Goal: Find specific page/section: Find specific page/section

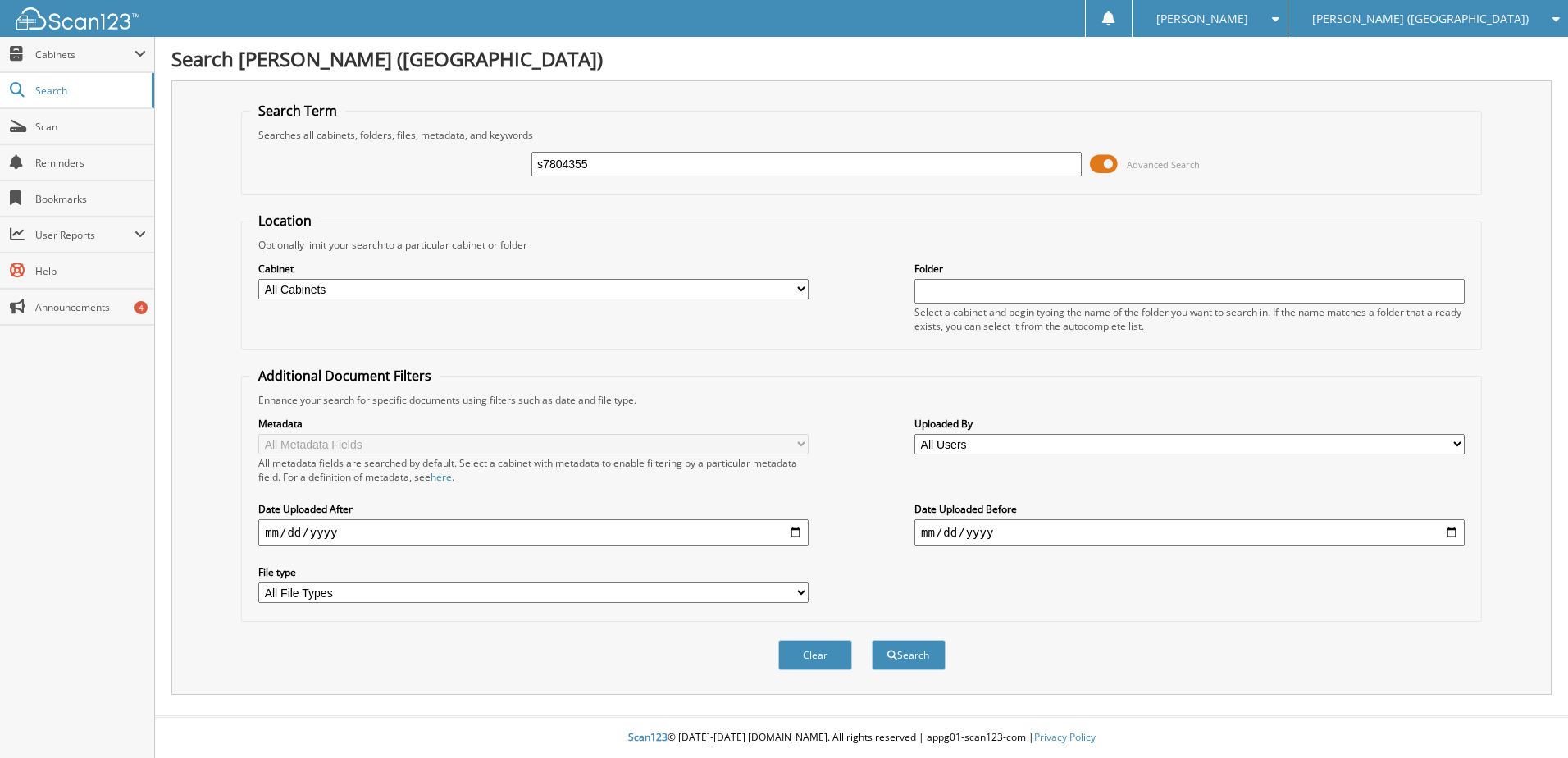
type input "s7804355"
click at [872, 640] on button "Search" at bounding box center [908, 654] width 73 height 30
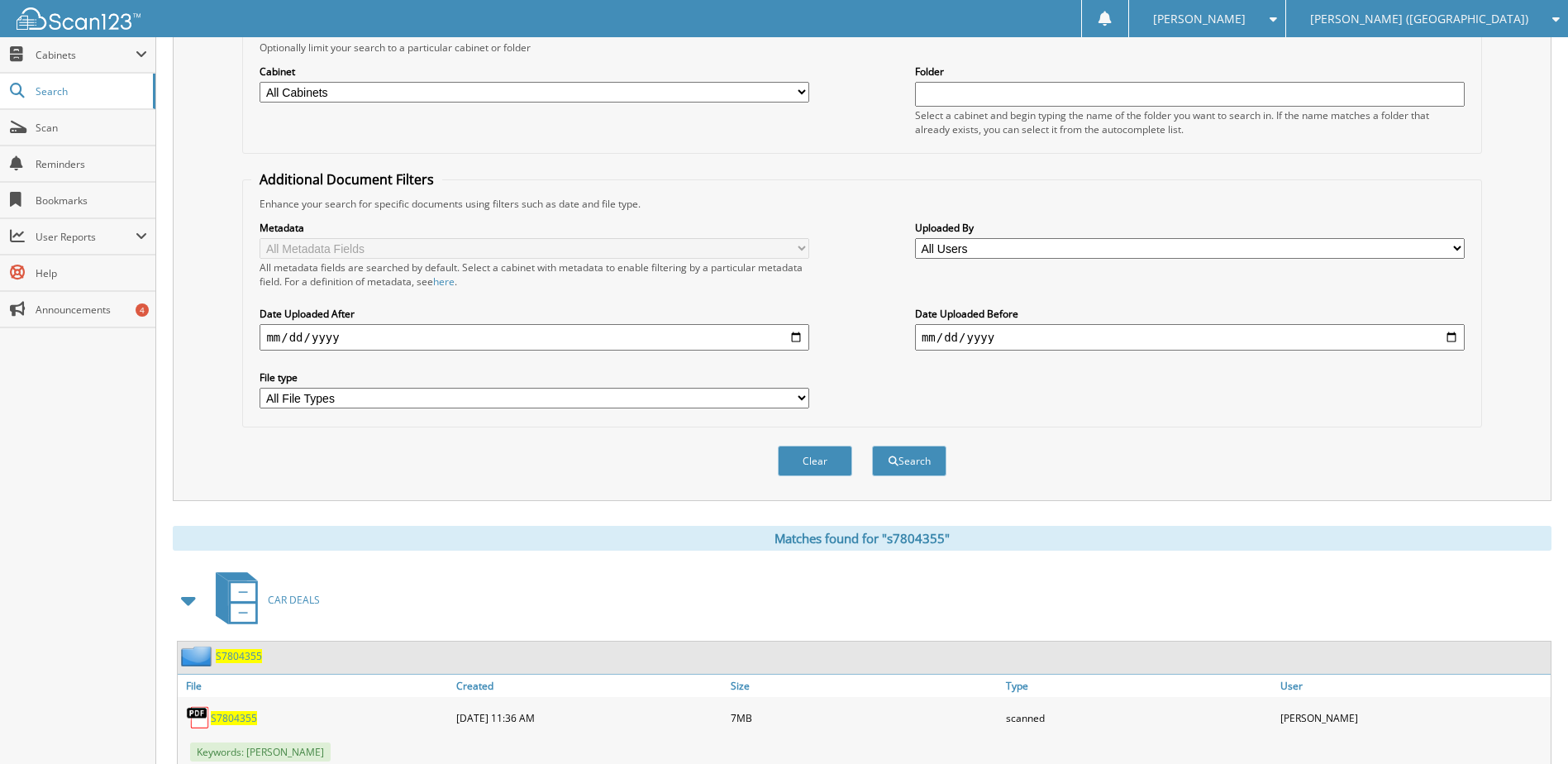
scroll to position [252, 0]
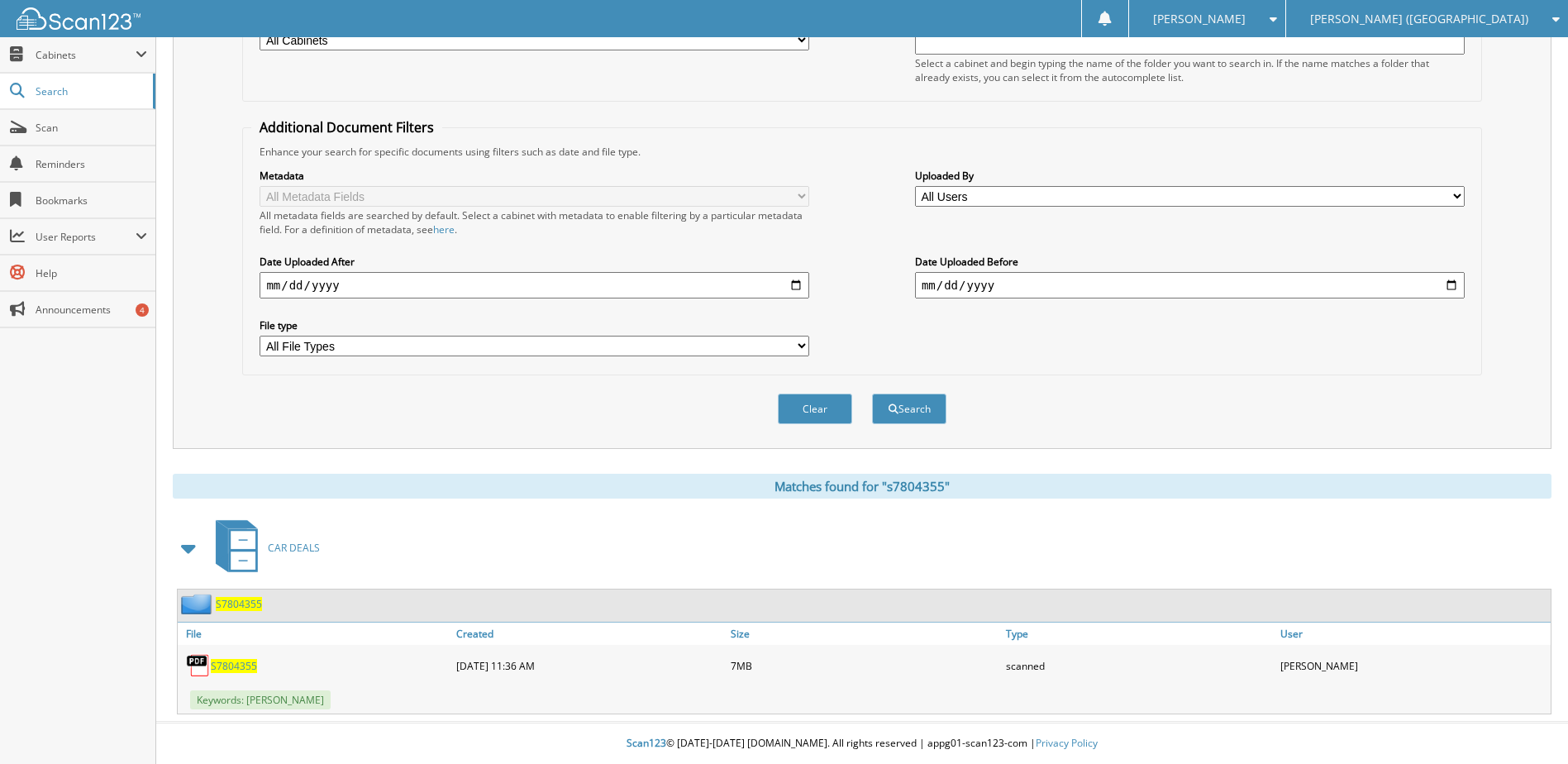
click at [221, 665] on span "S7804355" at bounding box center [234, 665] width 46 height 14
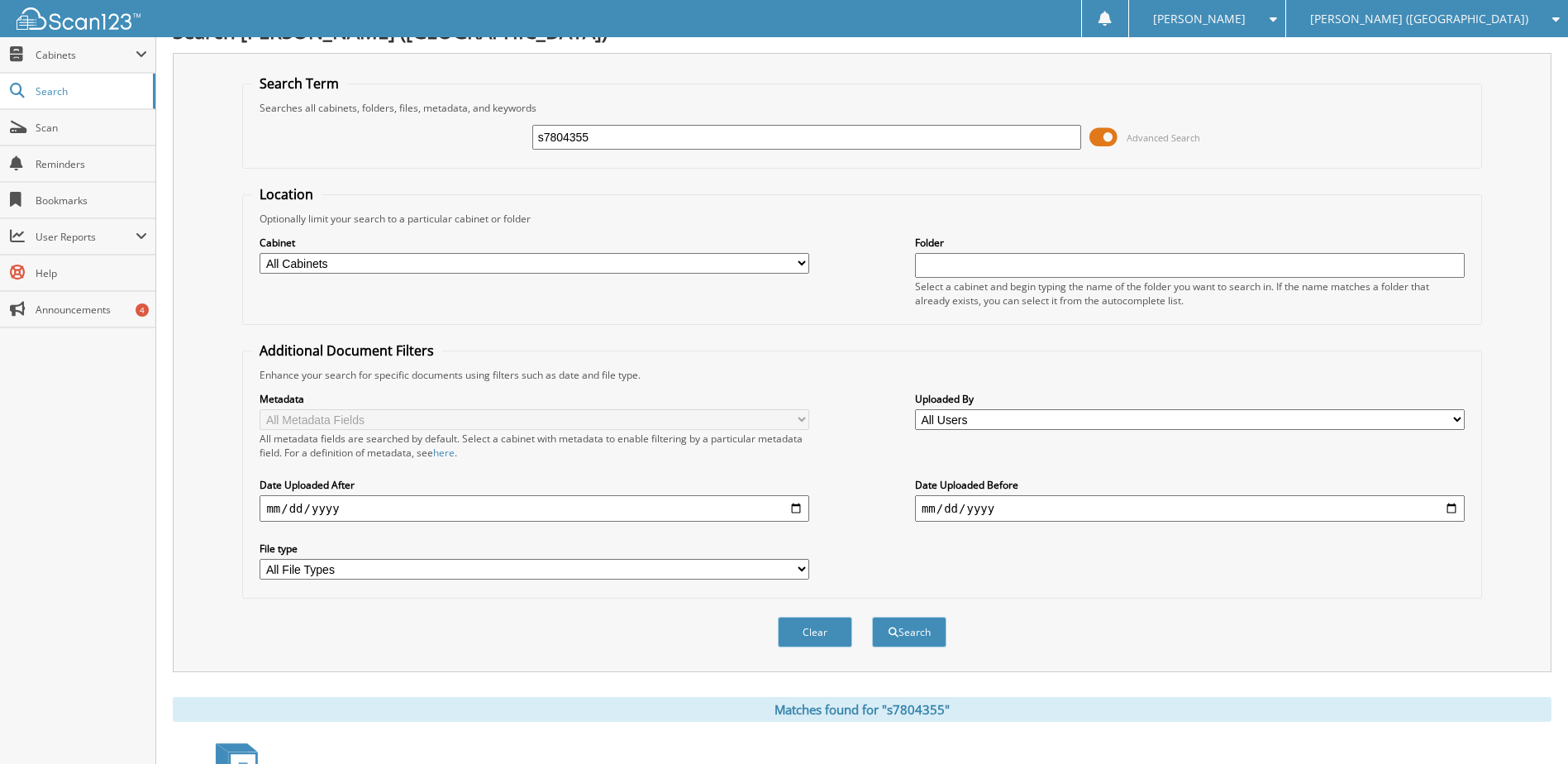
scroll to position [0, 0]
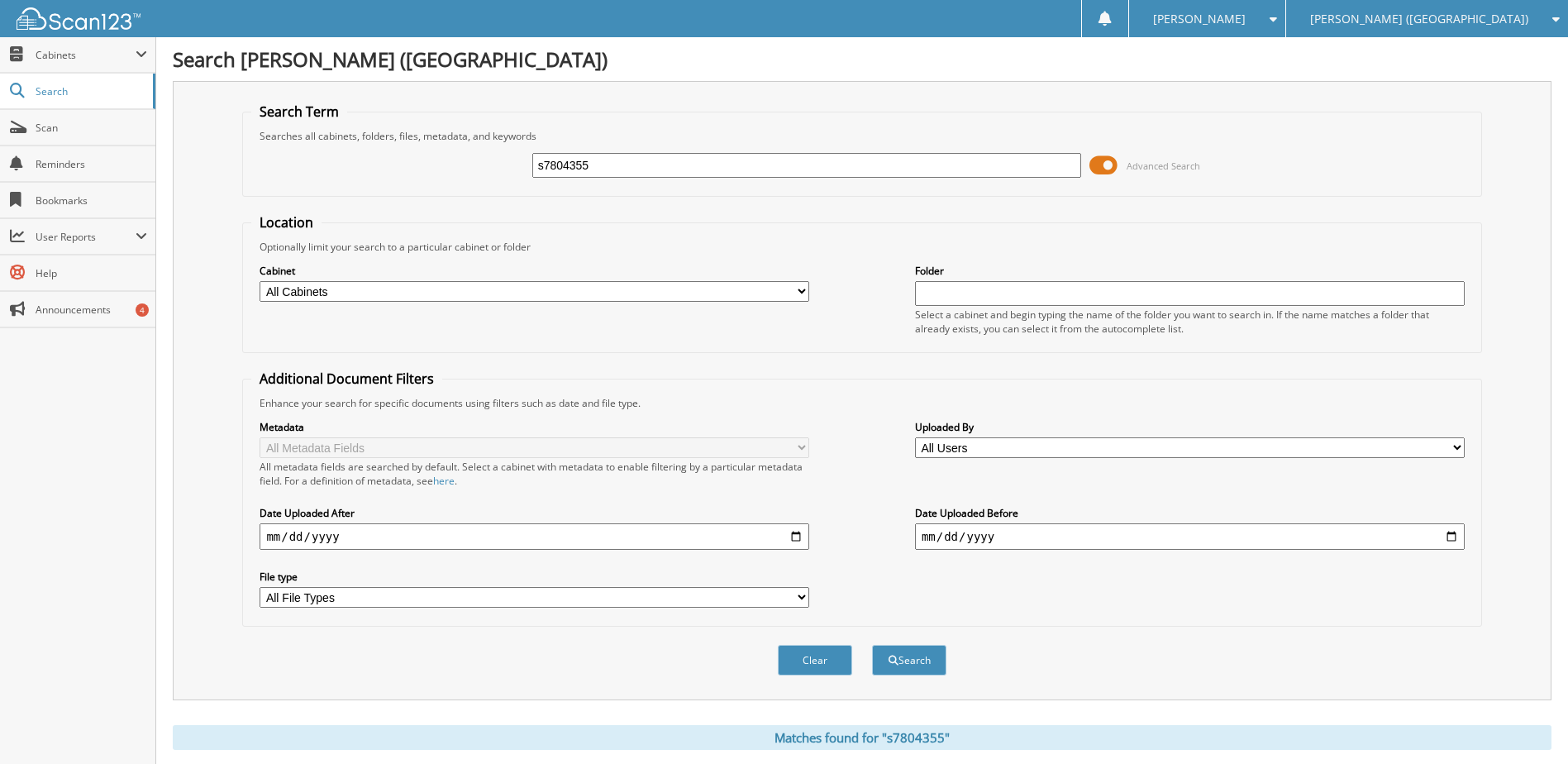
click at [572, 172] on input "s7804355" at bounding box center [807, 165] width 550 height 25
type input "mf076388"
click at [872, 645] on button "Search" at bounding box center [909, 660] width 74 height 31
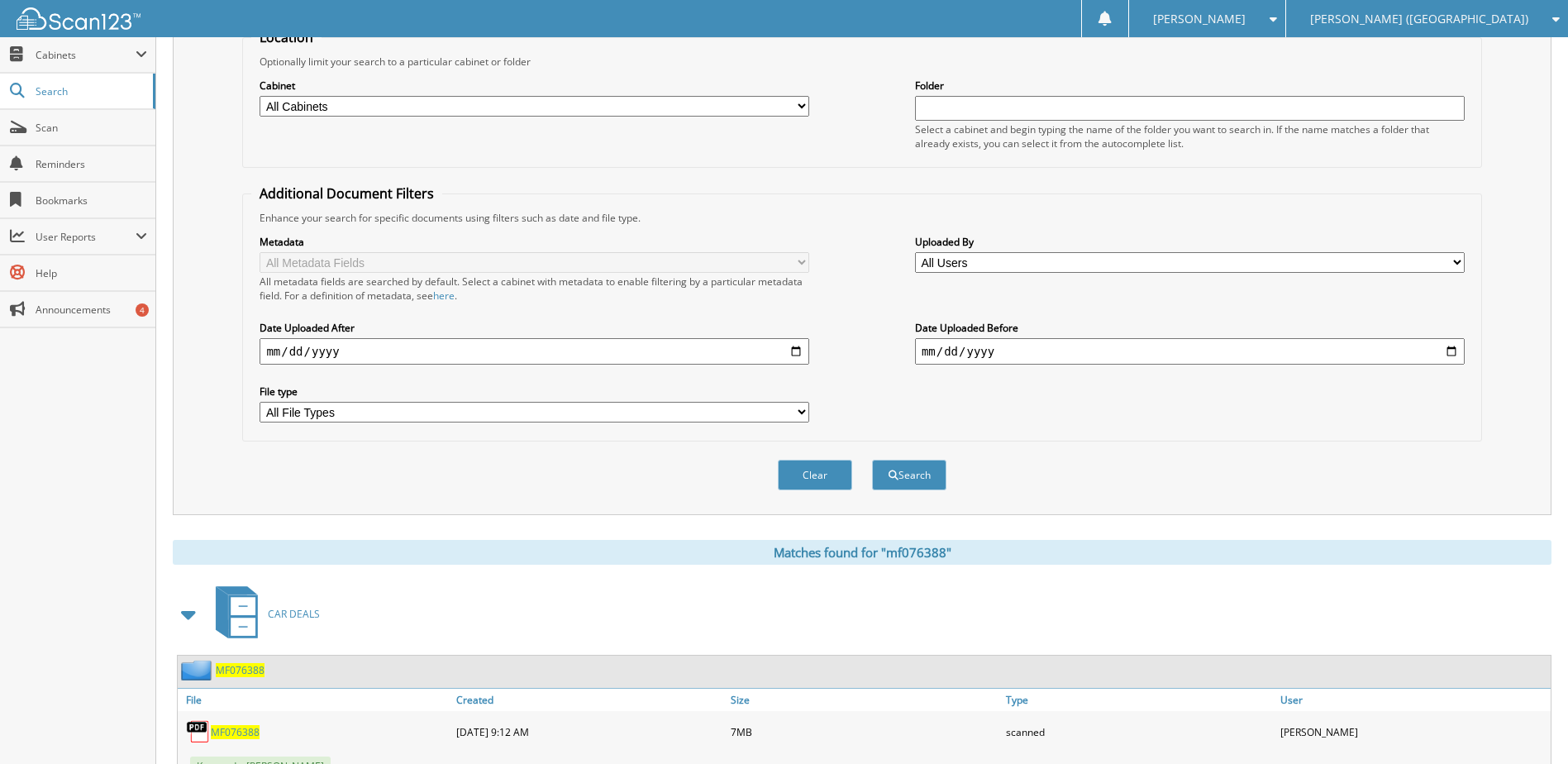
scroll to position [252, 0]
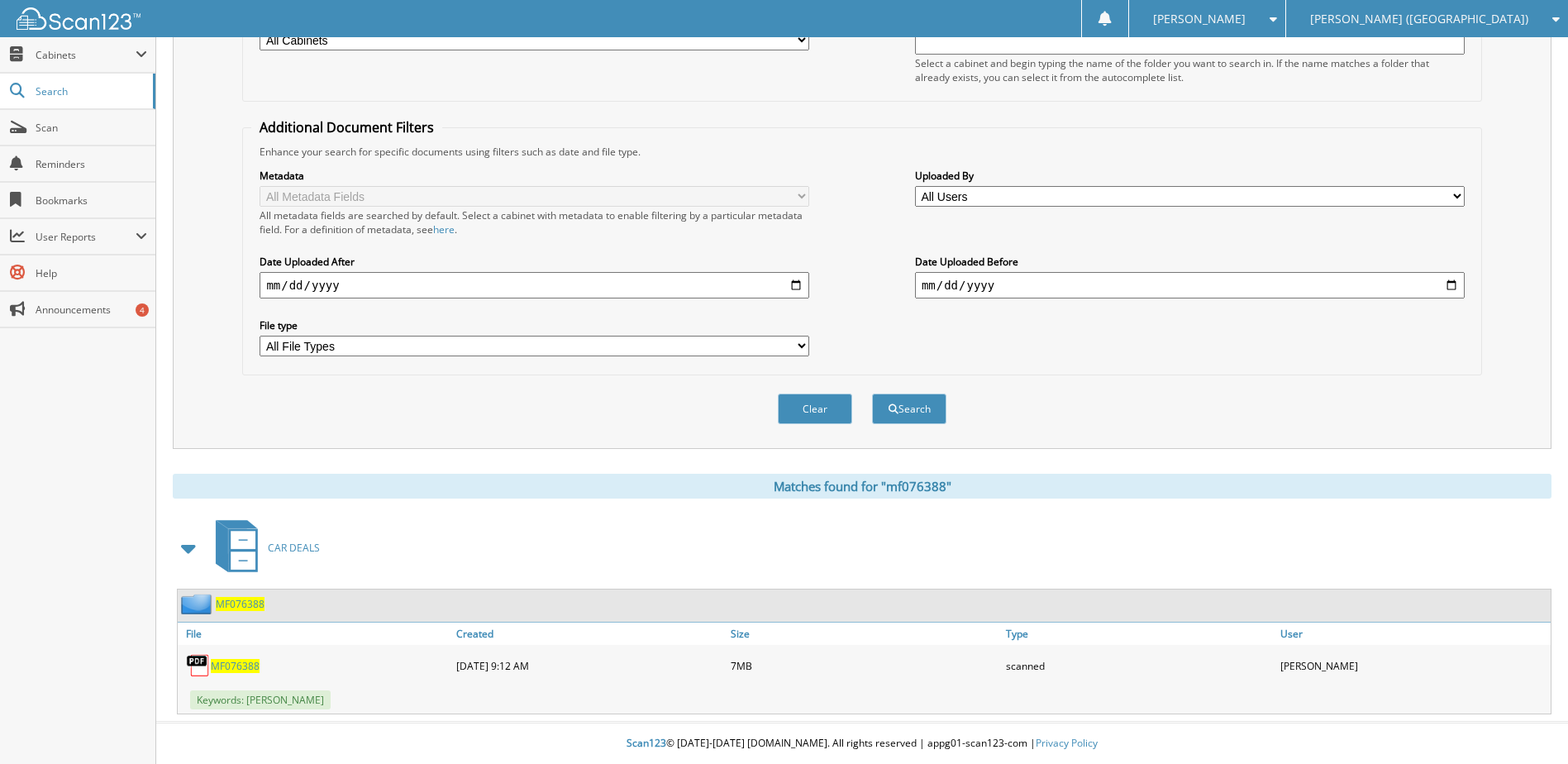
click at [239, 664] on span "MF076388" at bounding box center [235, 665] width 48 height 14
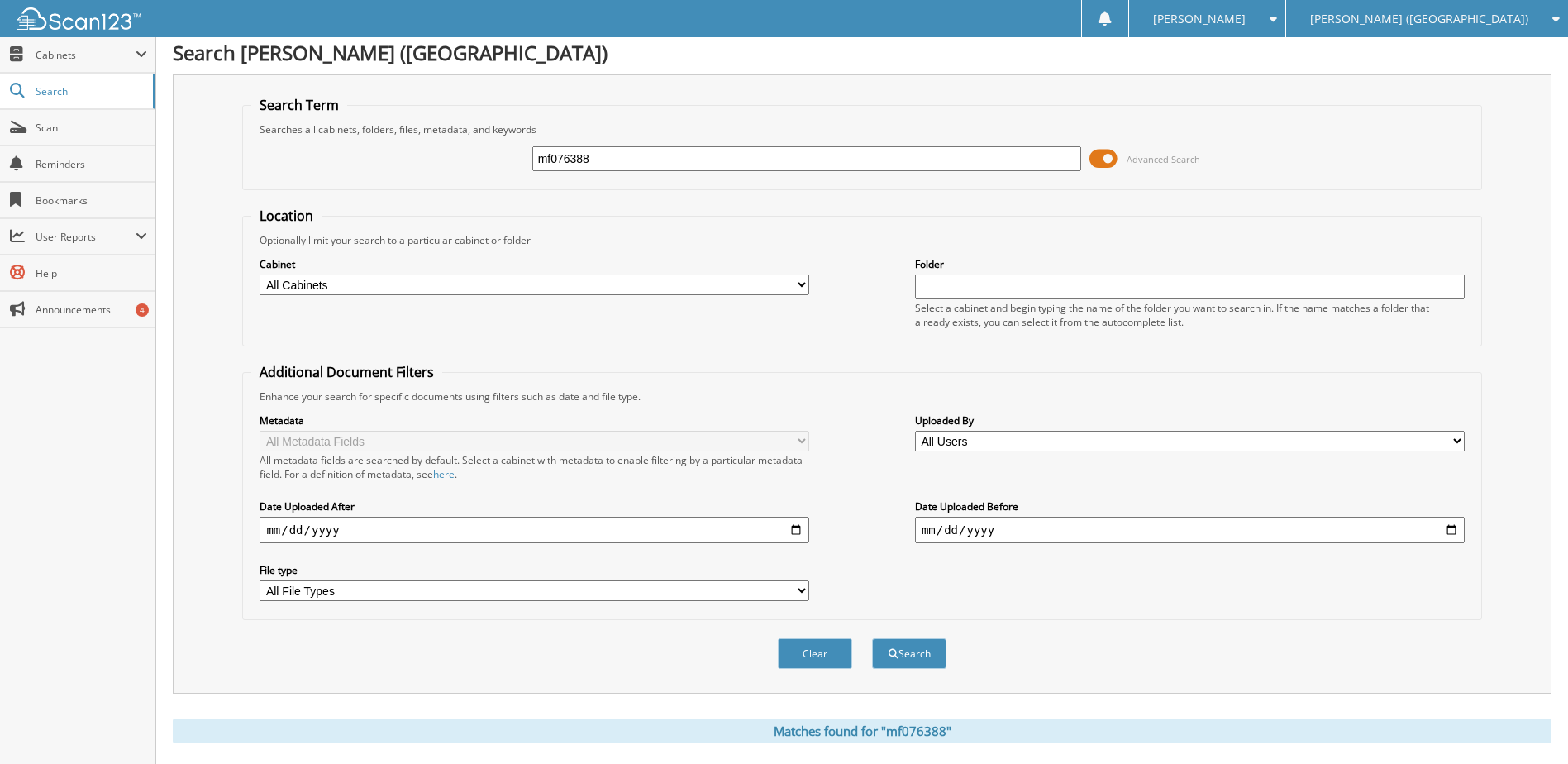
scroll to position [0, 0]
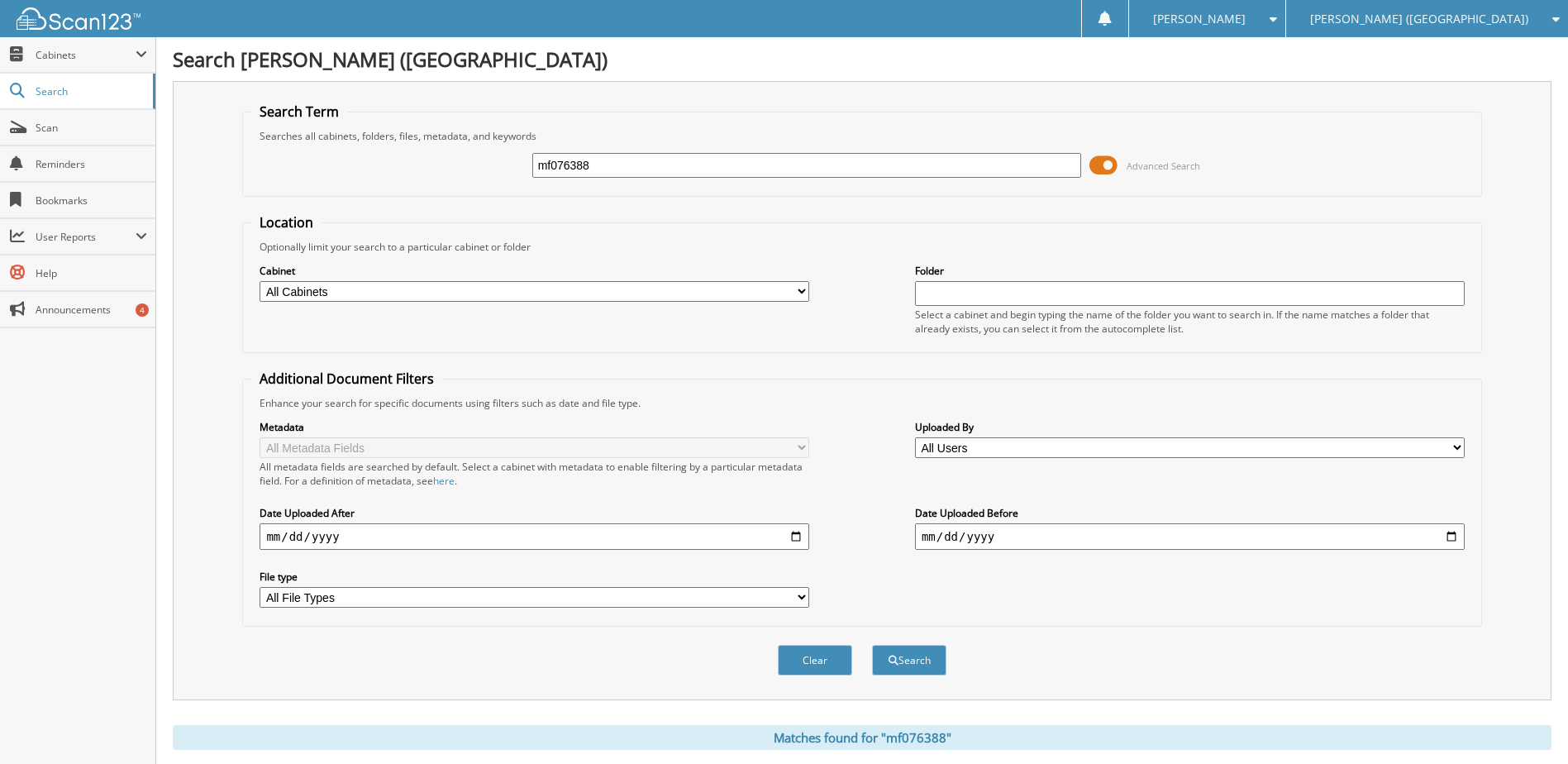
click at [571, 168] on input "mf076388" at bounding box center [807, 165] width 550 height 25
click at [571, 167] on input "mf076388" at bounding box center [807, 165] width 550 height 25
type input "se200956"
click at [872, 645] on button "Search" at bounding box center [909, 660] width 74 height 31
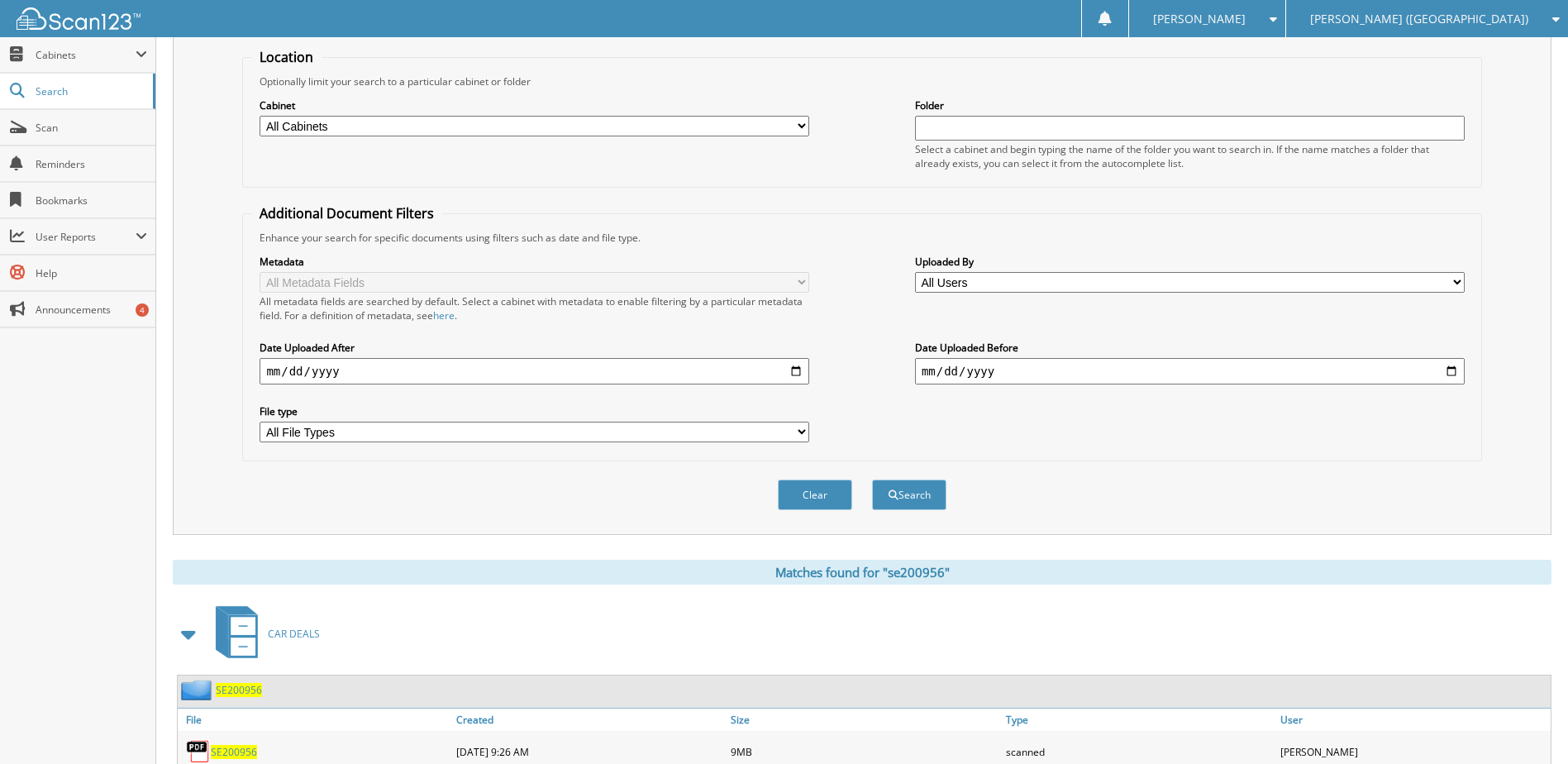
scroll to position [248, 0]
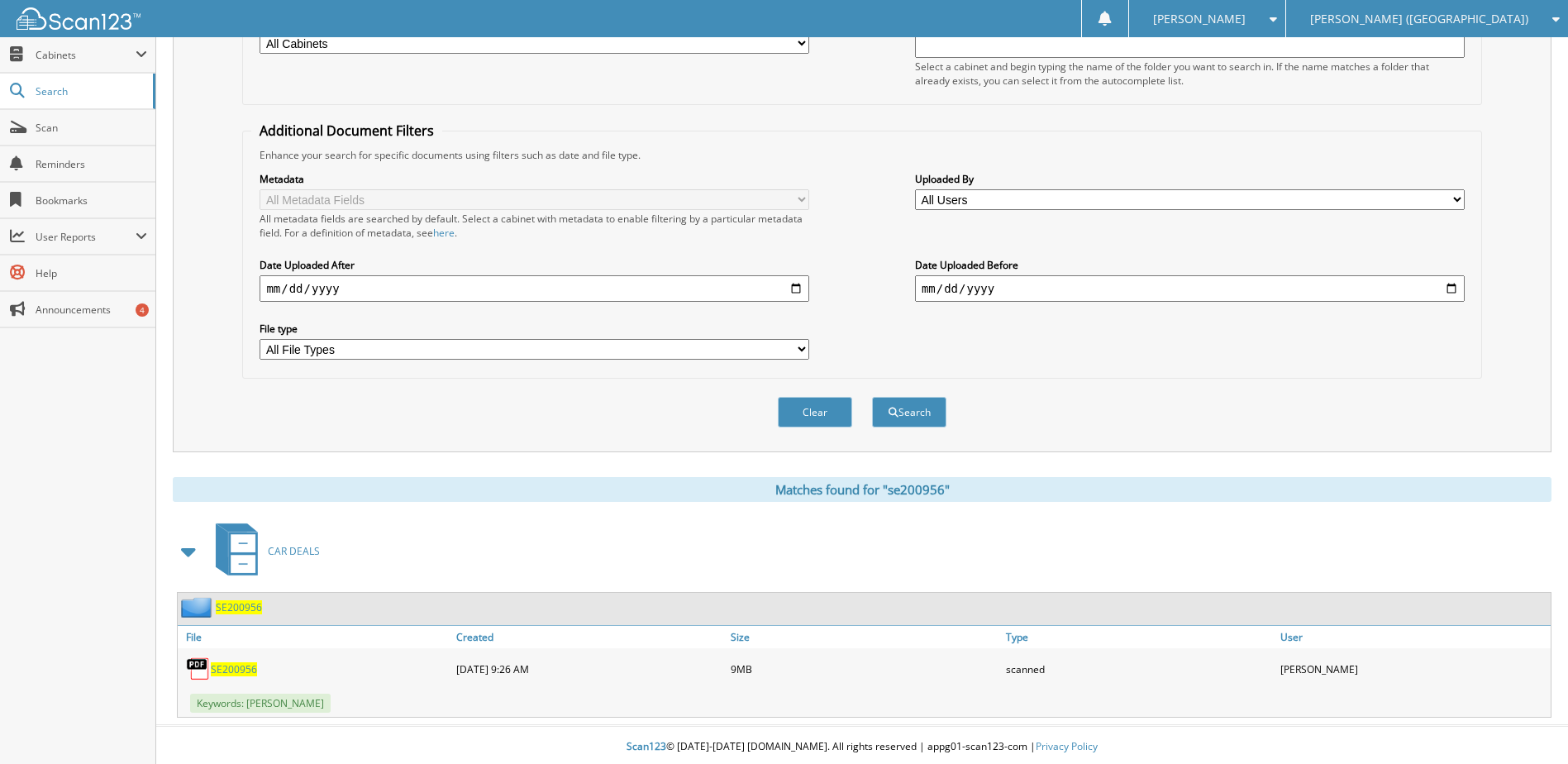
click at [239, 671] on span "SE200956" at bounding box center [234, 669] width 46 height 14
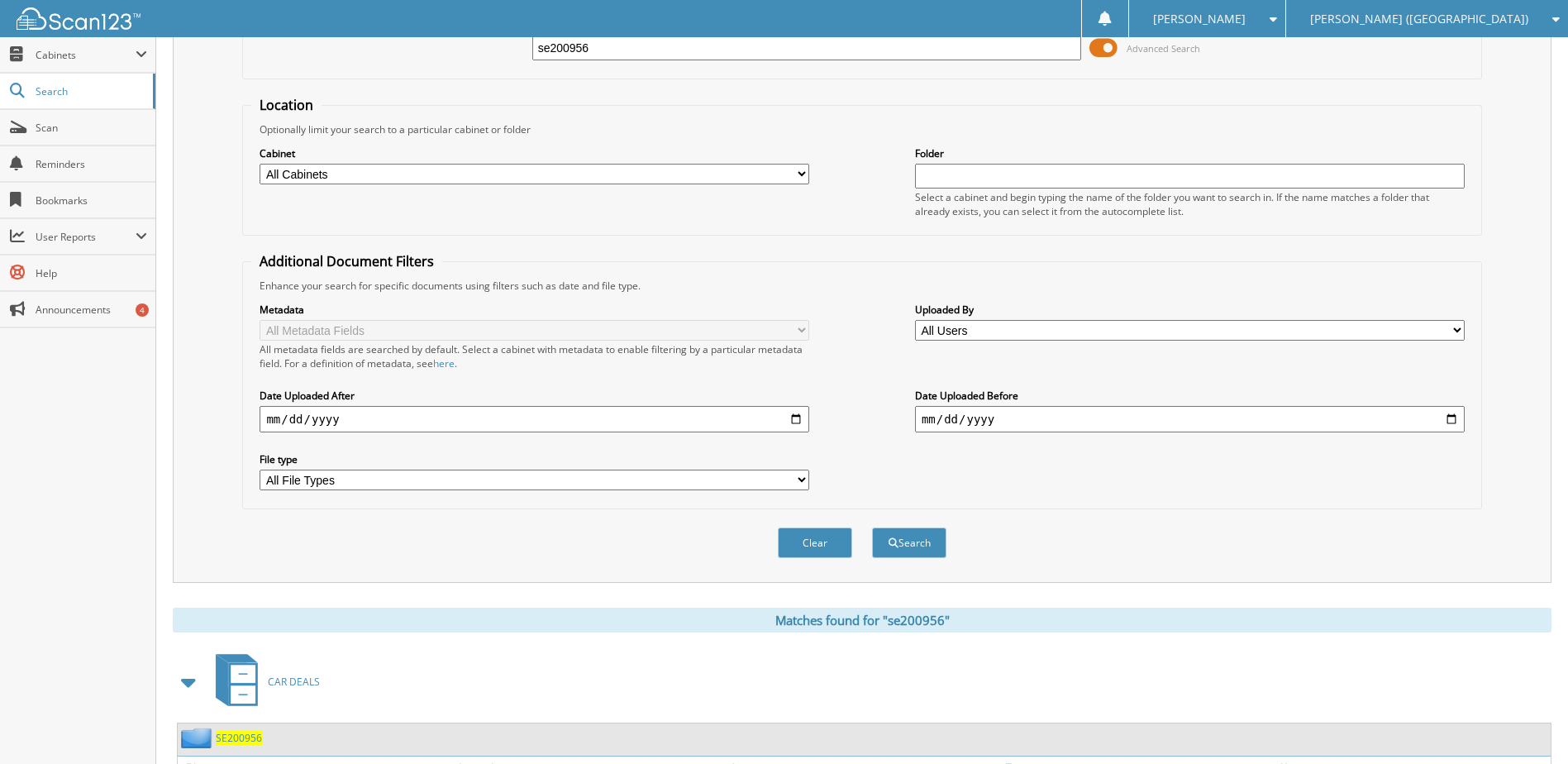
scroll to position [0, 0]
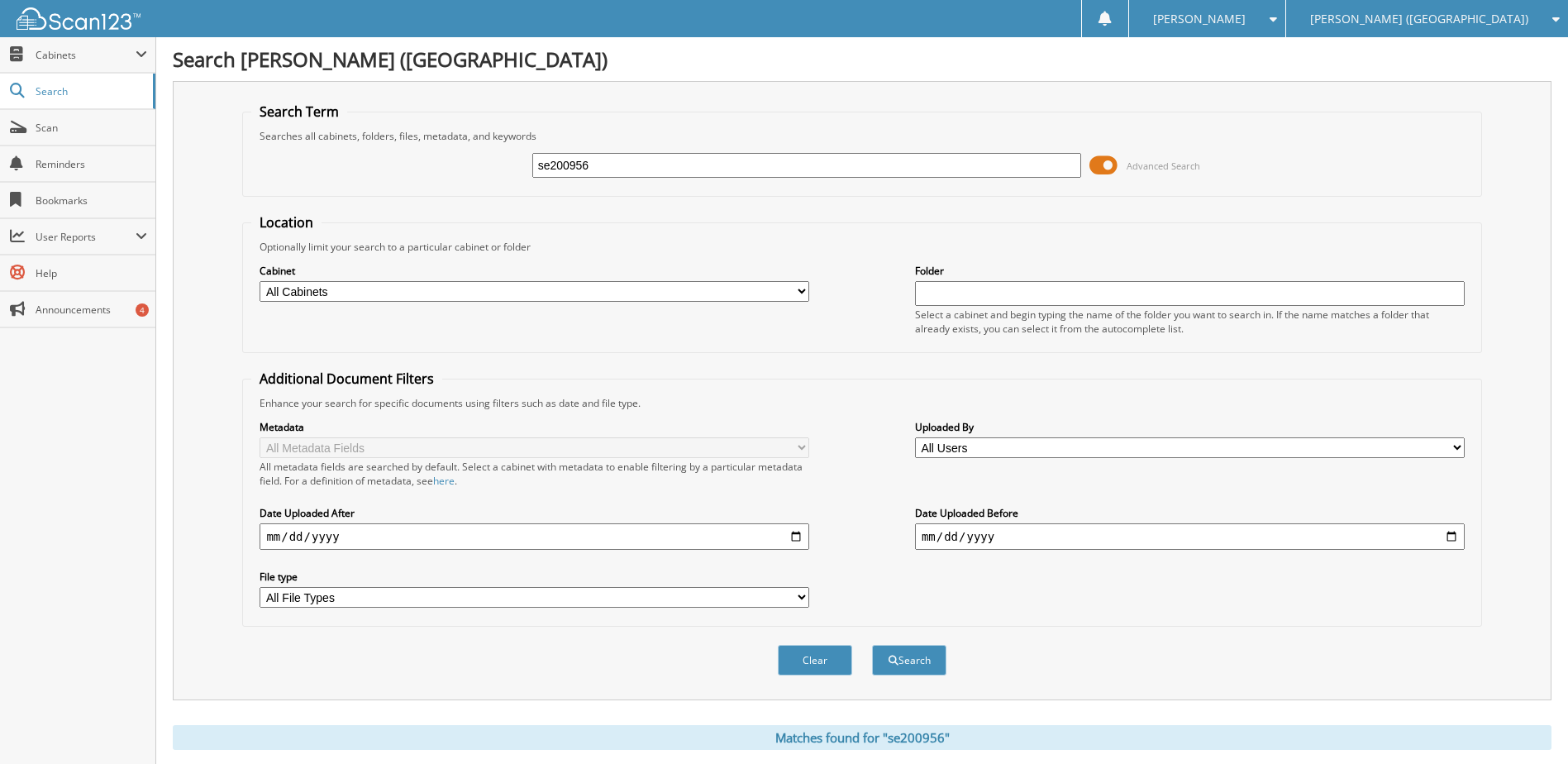
click at [569, 161] on input "se200956" at bounding box center [807, 165] width 550 height 25
type input "t5410438"
click at [872, 645] on button "Search" at bounding box center [909, 660] width 74 height 31
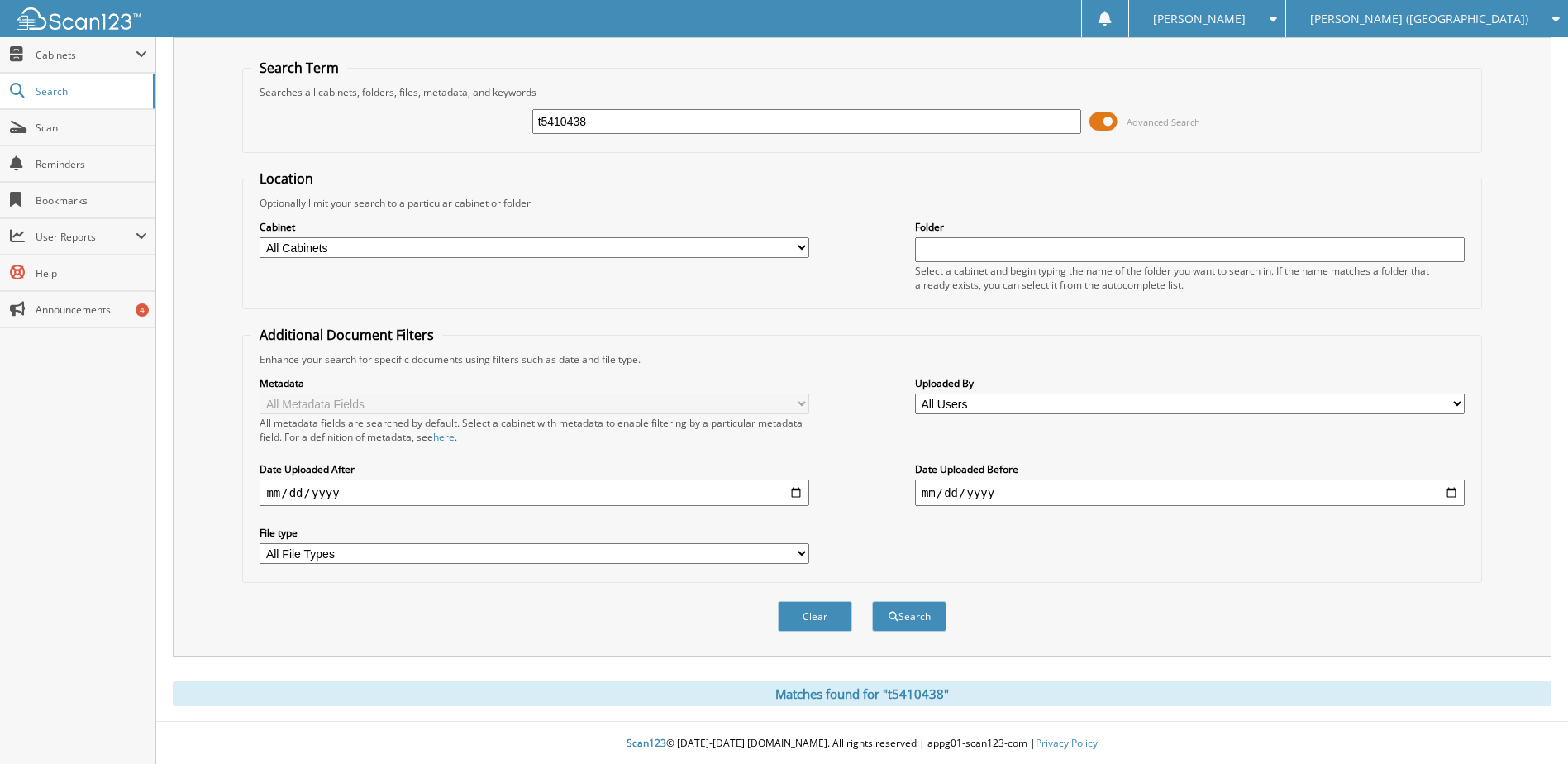
click at [587, 119] on input "t5410438" at bounding box center [807, 121] width 550 height 25
type input "pg087910"
click at [872, 601] on button "Search" at bounding box center [909, 616] width 74 height 31
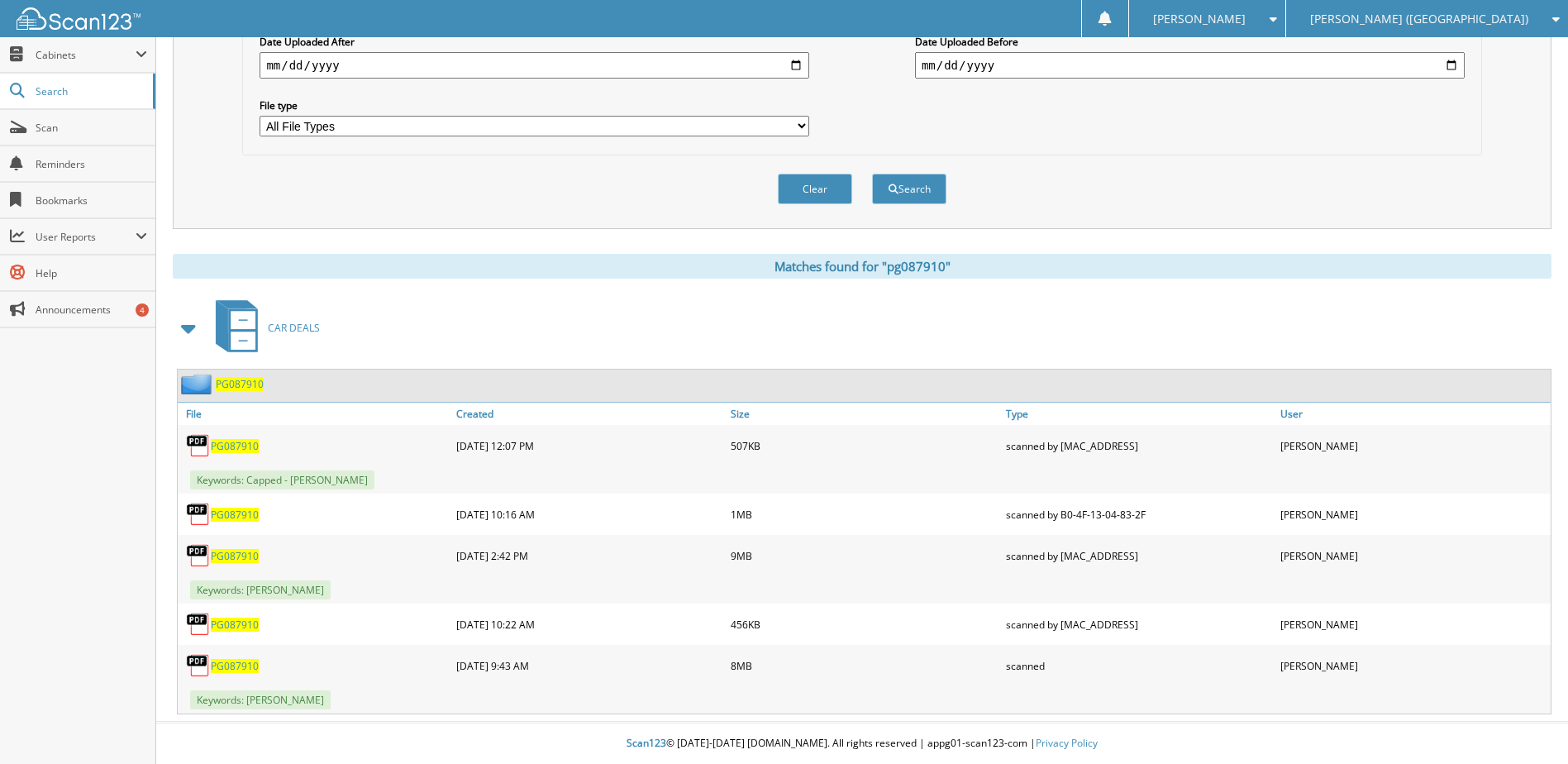
scroll to position [472, 0]
click at [233, 663] on span "PG087910" at bounding box center [235, 665] width 48 height 14
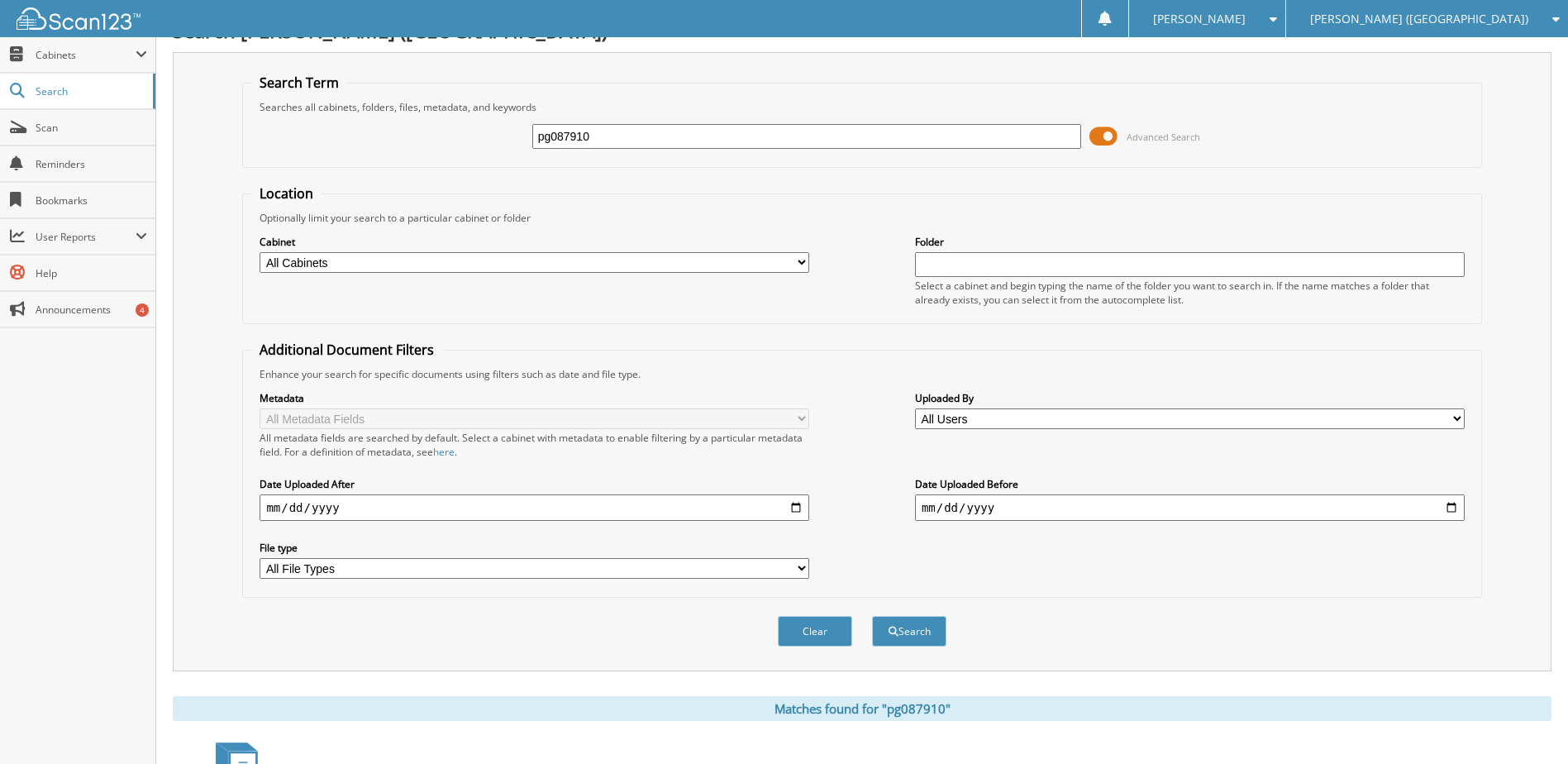
scroll to position [0, 0]
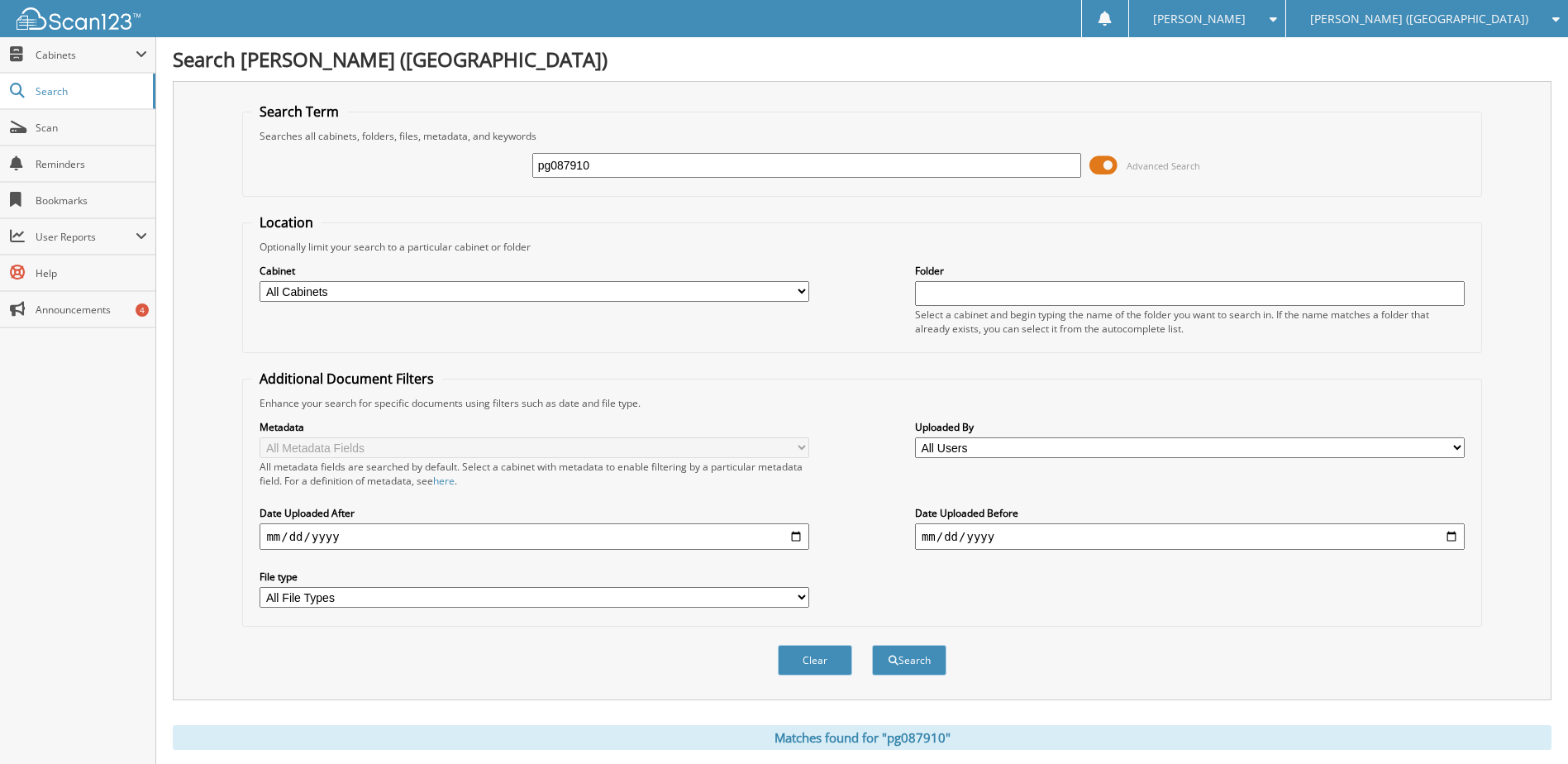
click at [578, 173] on input "pg087910" at bounding box center [807, 165] width 550 height 25
type input "sg404569"
click at [872, 645] on button "Search" at bounding box center [909, 660] width 74 height 31
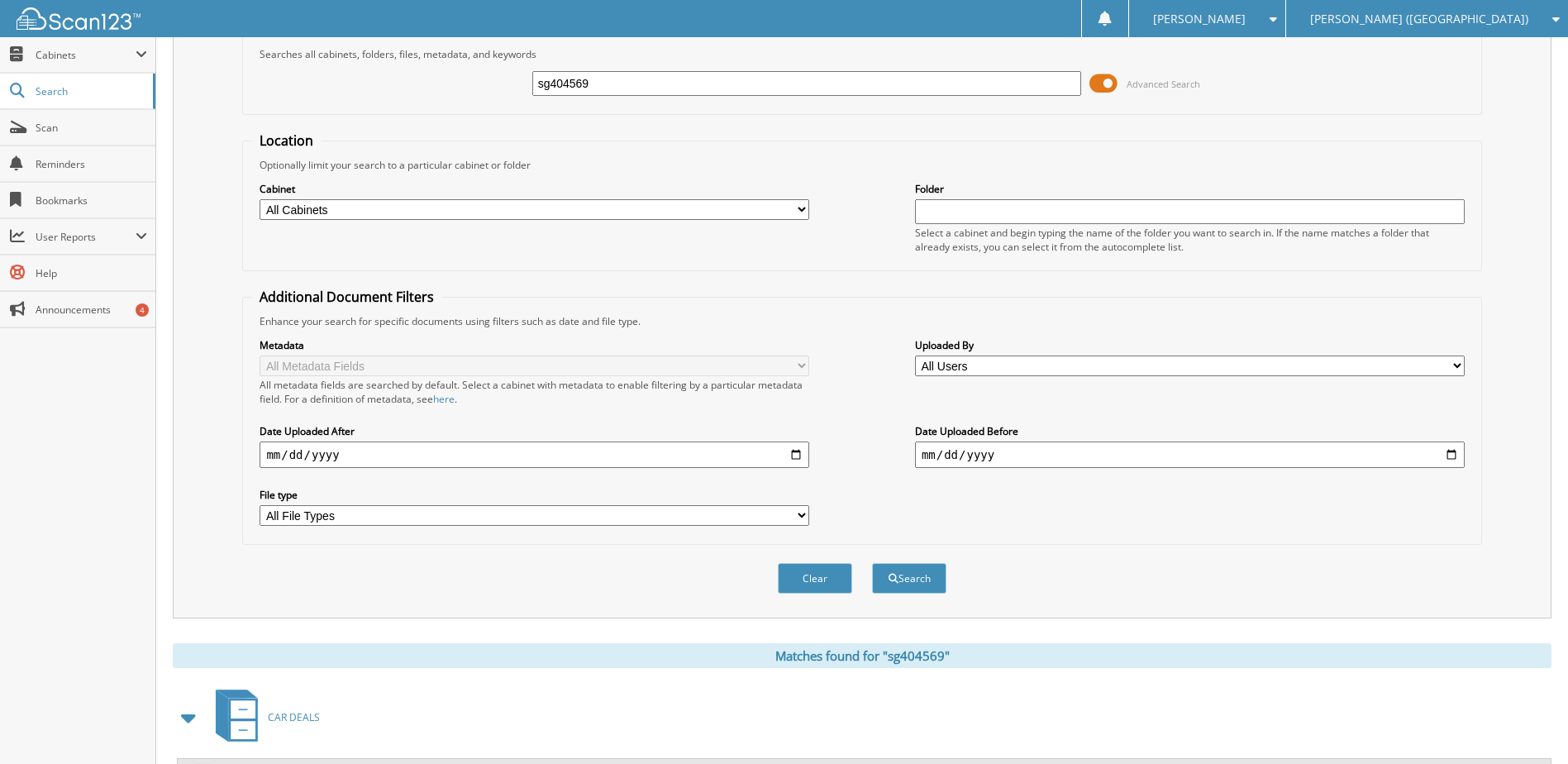
scroll to position [248, 0]
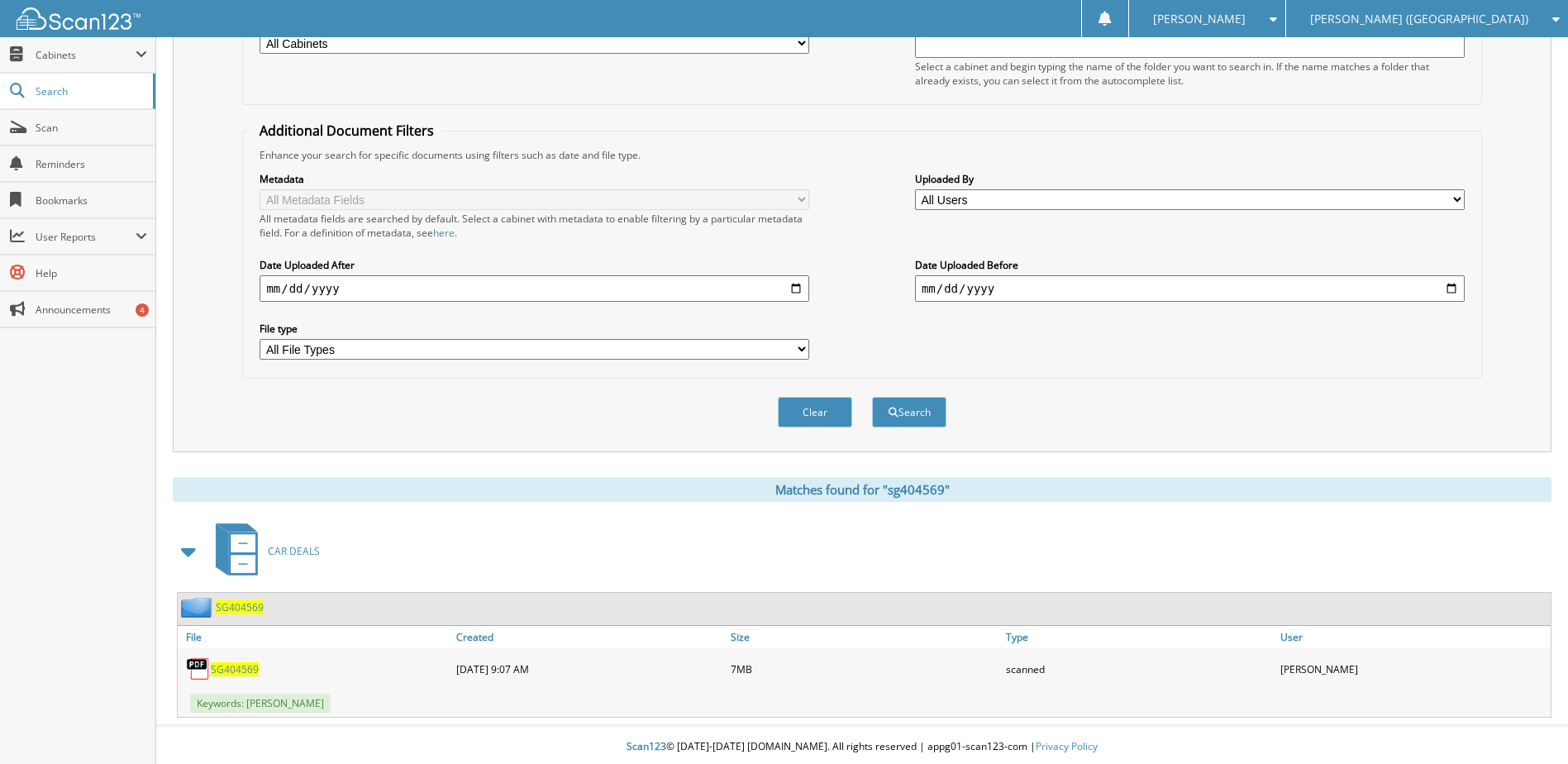
click at [233, 664] on span "SG404569" at bounding box center [235, 669] width 48 height 14
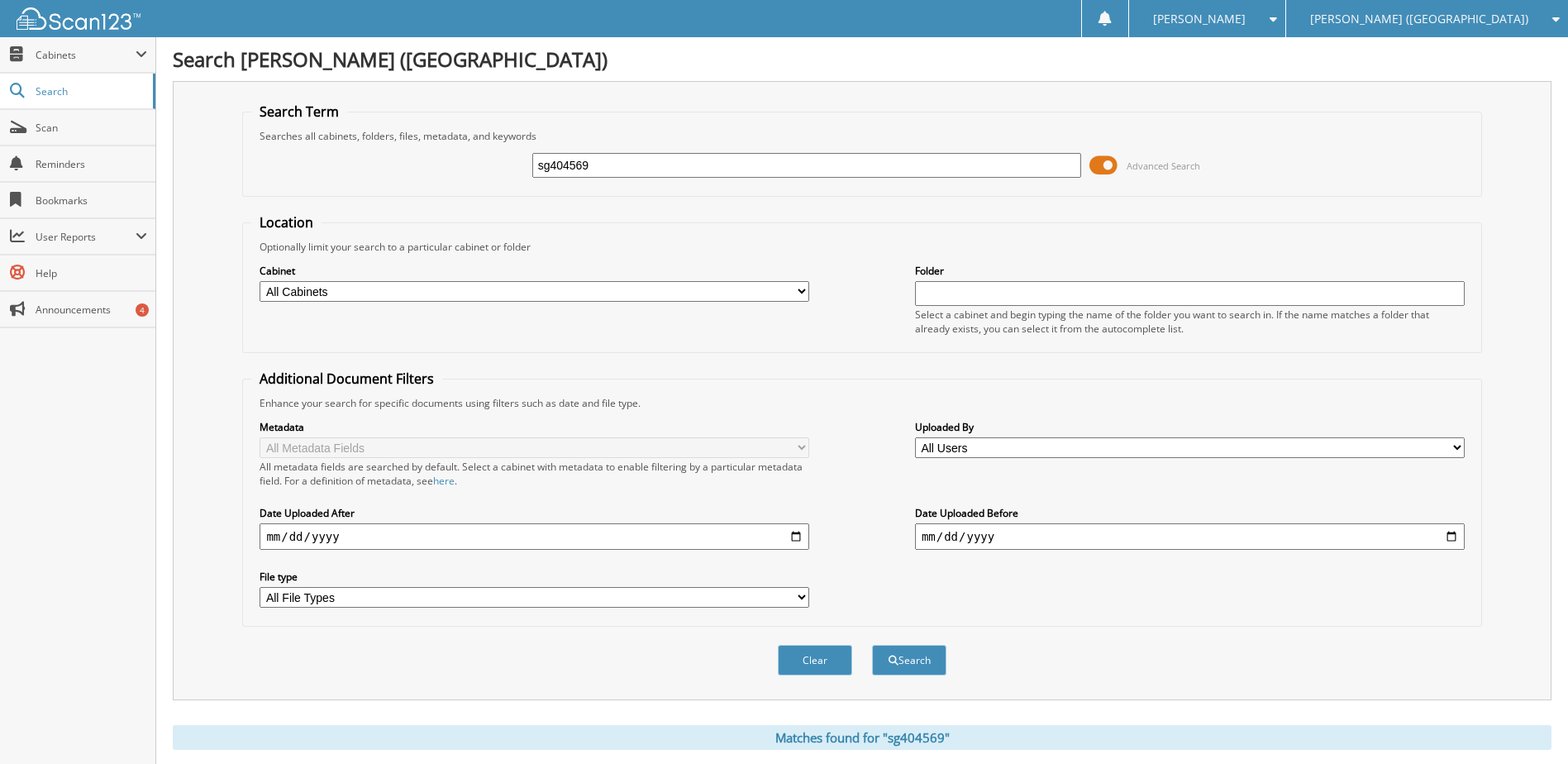
click at [577, 170] on input "sg404569" at bounding box center [807, 165] width 550 height 25
type input "pu540299"
click at [872, 645] on button "Search" at bounding box center [909, 660] width 74 height 31
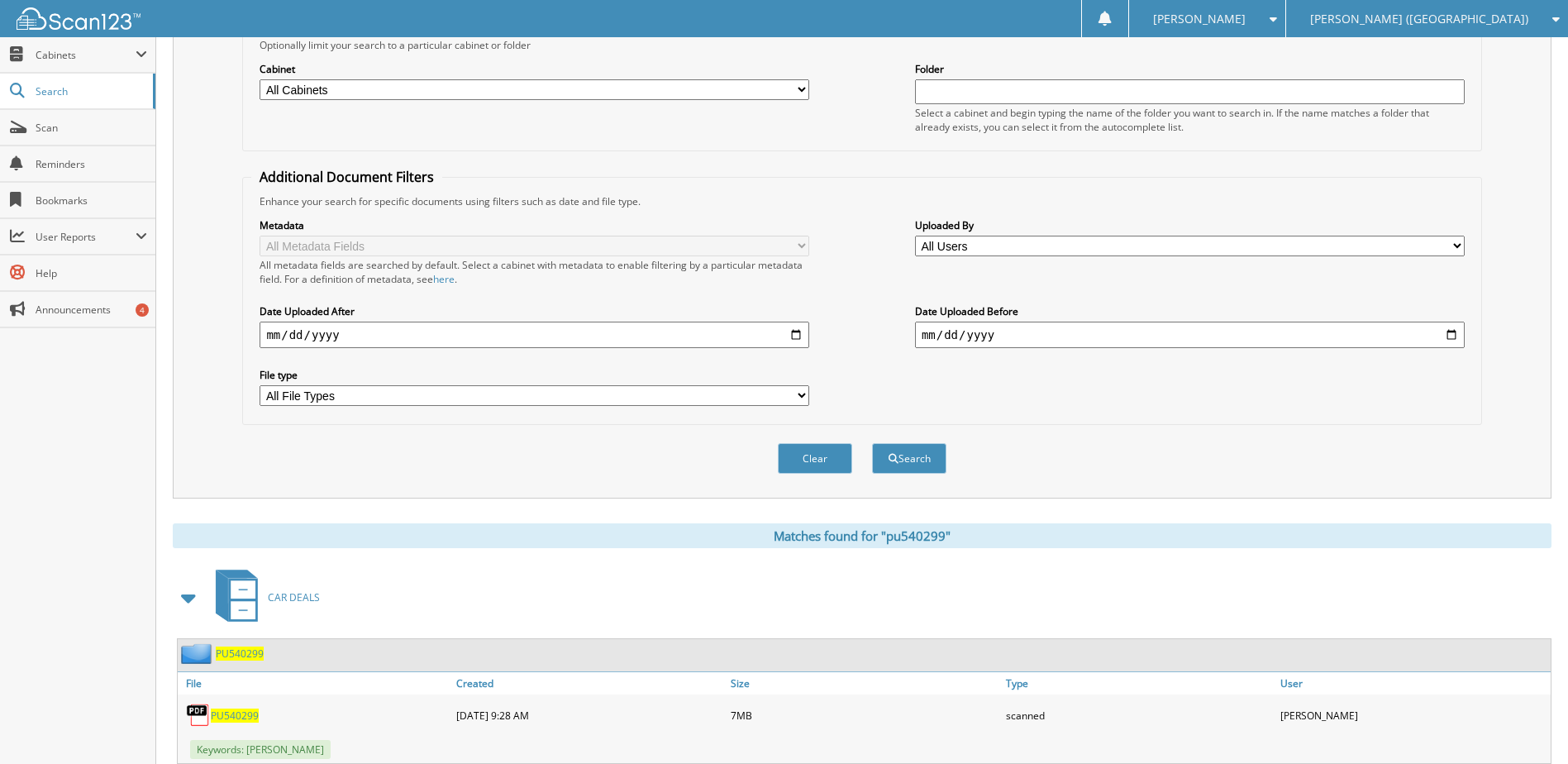
scroll to position [252, 0]
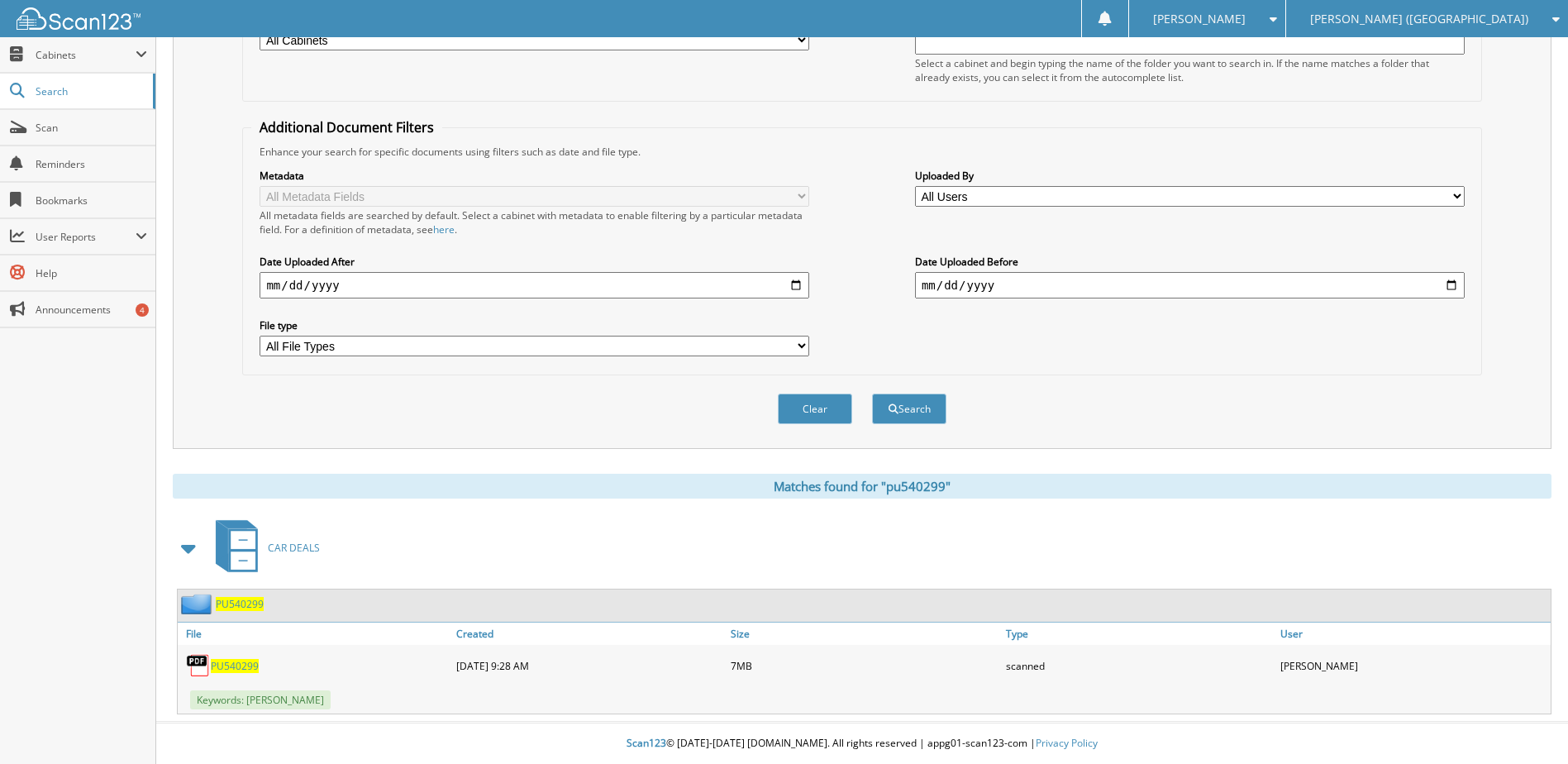
click at [242, 667] on span "PU540299" at bounding box center [235, 665] width 48 height 14
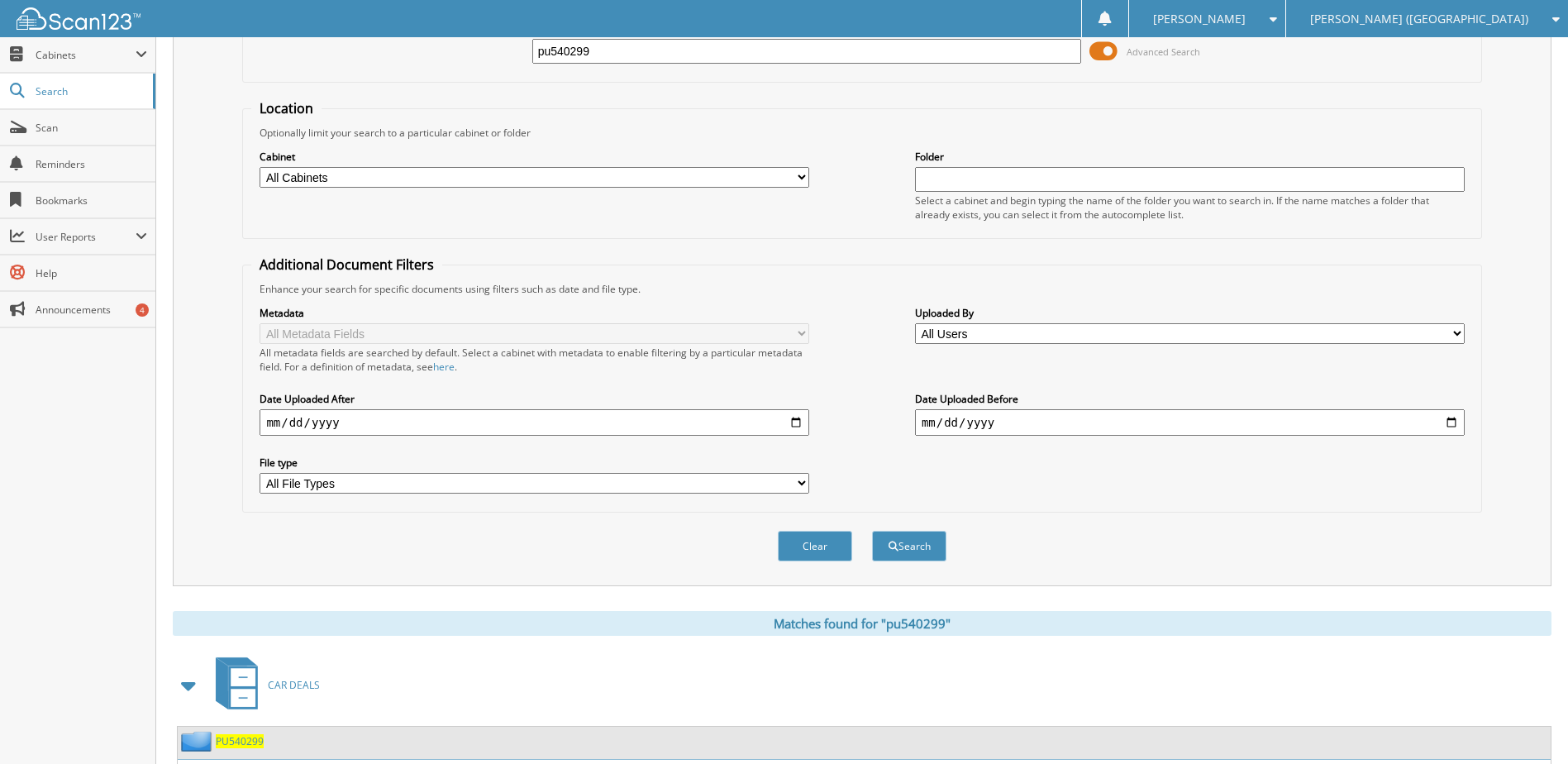
scroll to position [0, 0]
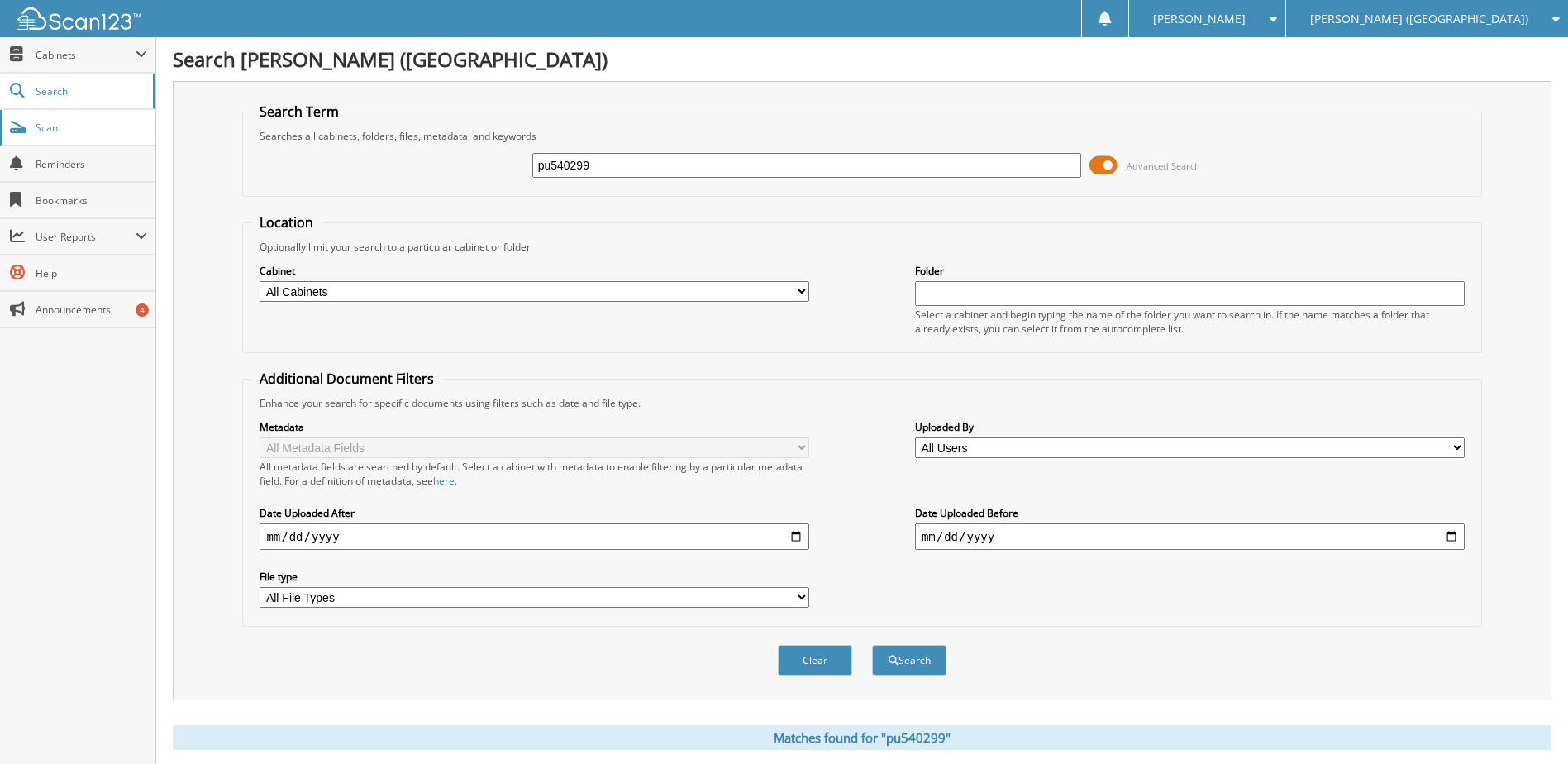
click at [49, 128] on span "Scan" at bounding box center [91, 127] width 111 height 14
